Goal: Find specific page/section: Find specific page/section

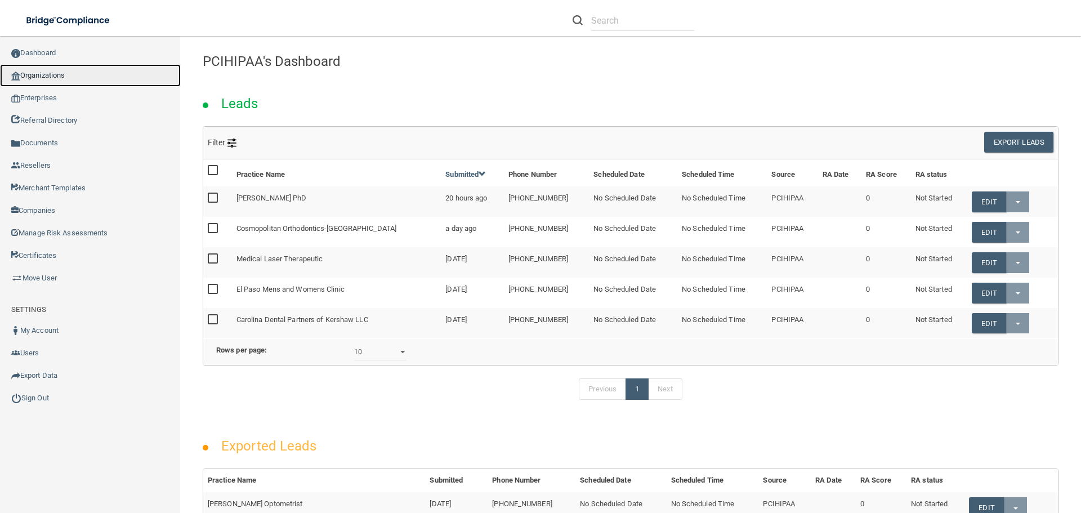
click at [66, 78] on link "Organizations" at bounding box center [90, 75] width 181 height 23
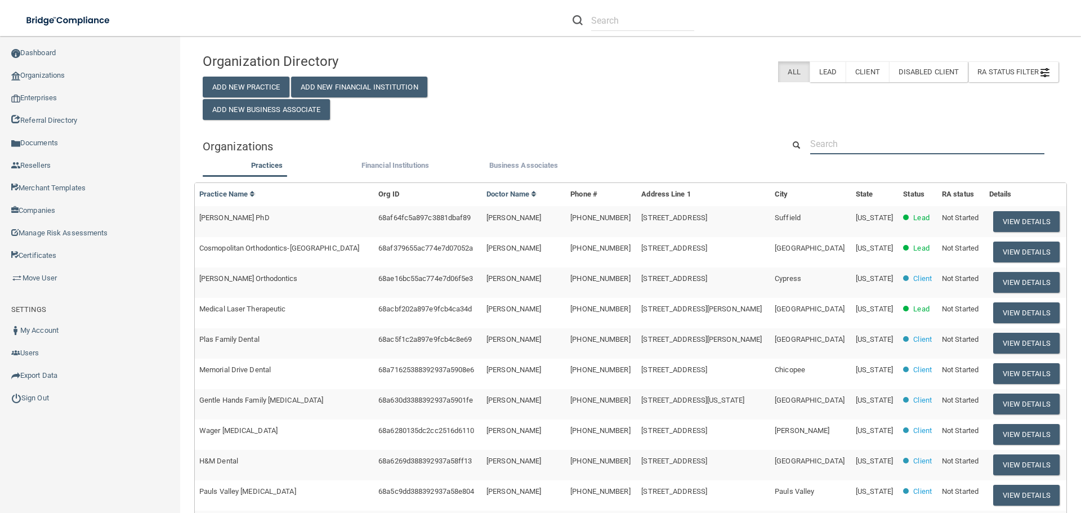
click at [861, 145] on input "text" at bounding box center [927, 143] width 234 height 21
paste input "[PERSON_NAME] Endodontic Group"
type input "[PERSON_NAME] Endodontic Group"
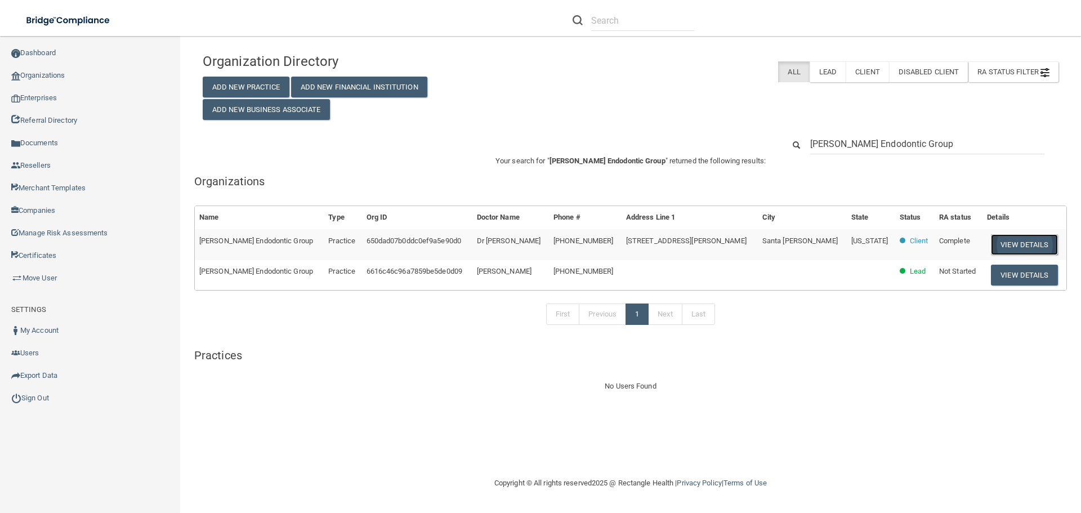
click at [1007, 245] on button "View Details" at bounding box center [1024, 244] width 66 height 21
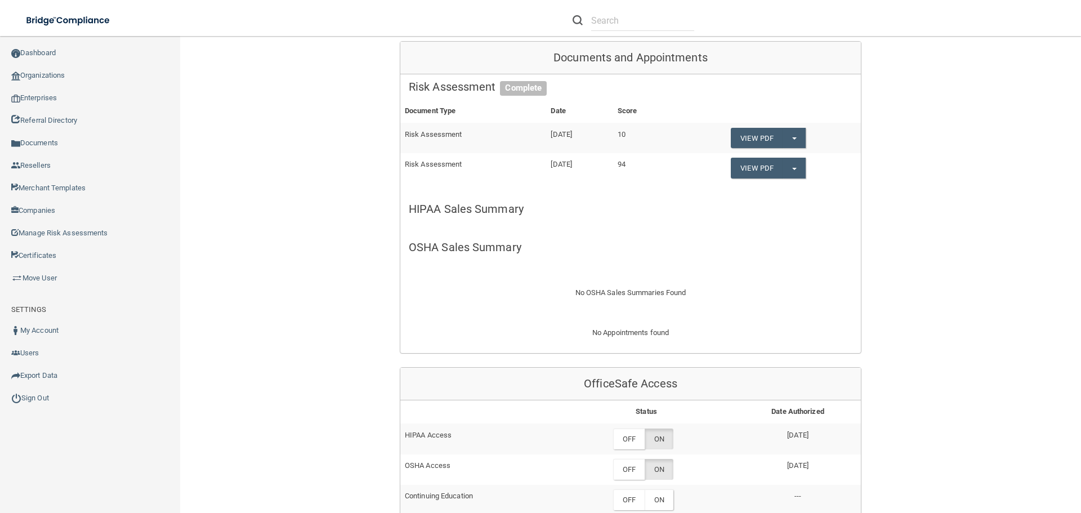
scroll to position [338, 0]
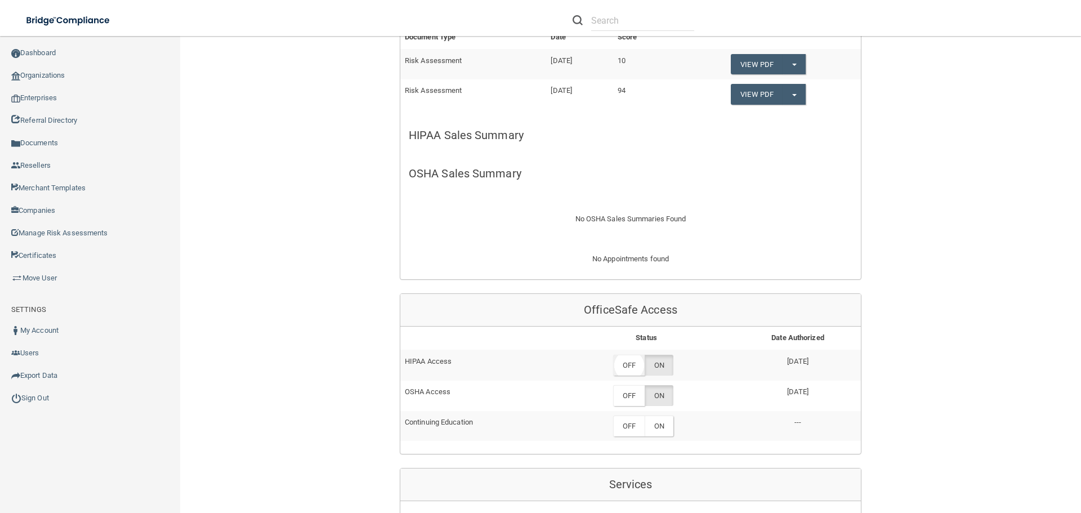
click at [626, 355] on label "OFF" at bounding box center [629, 365] width 32 height 21
click at [627, 385] on label "OFF" at bounding box center [629, 395] width 32 height 21
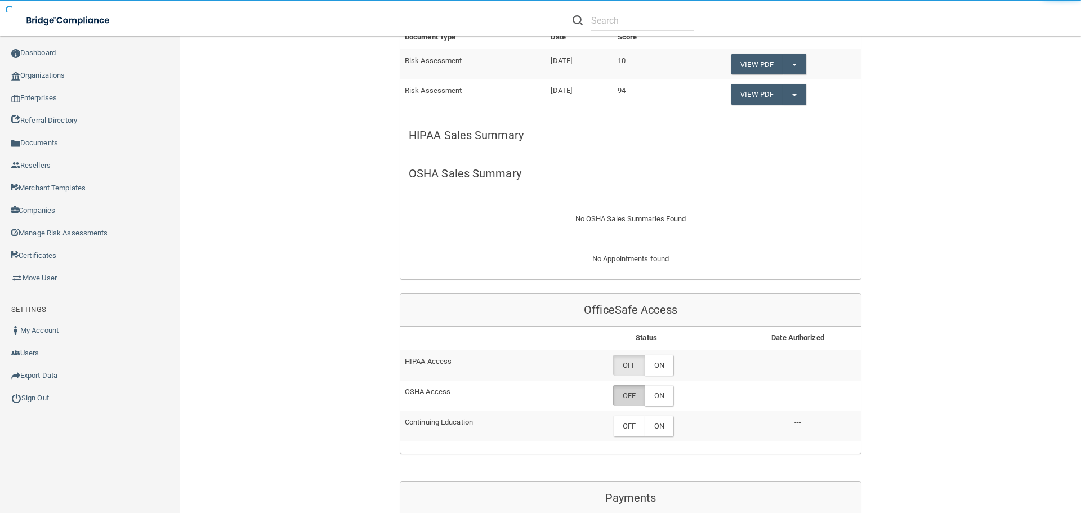
scroll to position [370, 0]
